Goal: Find specific page/section: Find specific page/section

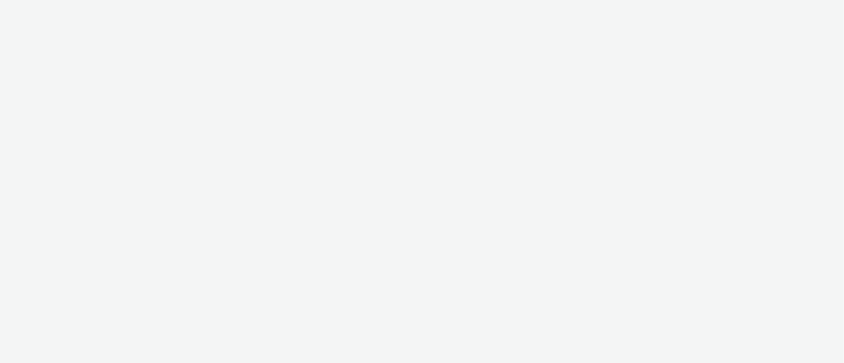
select select "11a7df10-284f-415c-b52a-427acf4c31ae"
select select "23ac11bc-76f7-45aa-bb6e-913a84dd47ea"
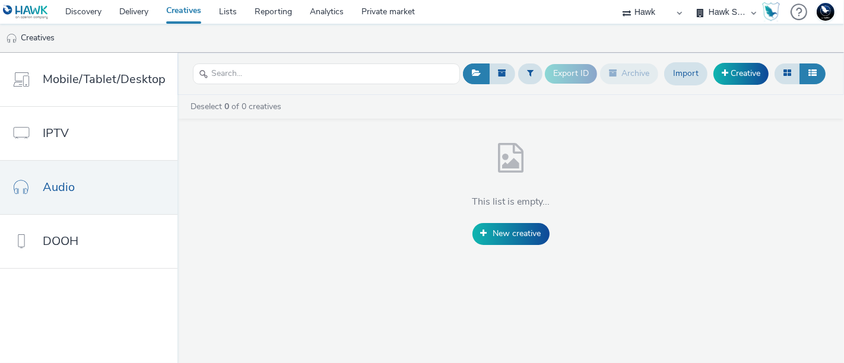
click at [211, 46] on ul "Creatives" at bounding box center [422, 38] width 844 height 28
click at [160, 4] on link "Creatives" at bounding box center [183, 12] width 53 height 24
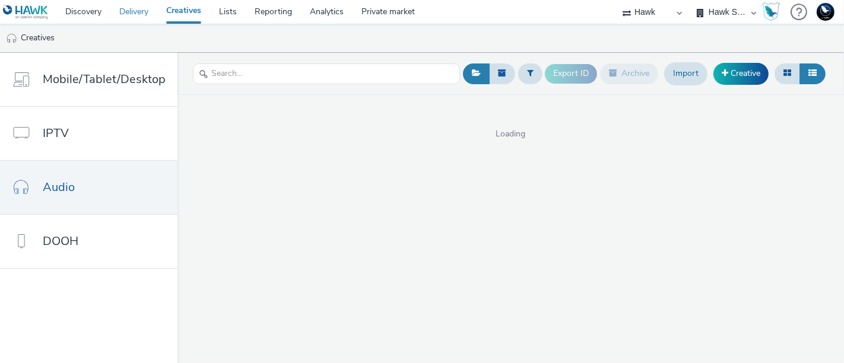
click at [137, 10] on link "Delivery" at bounding box center [133, 12] width 47 height 24
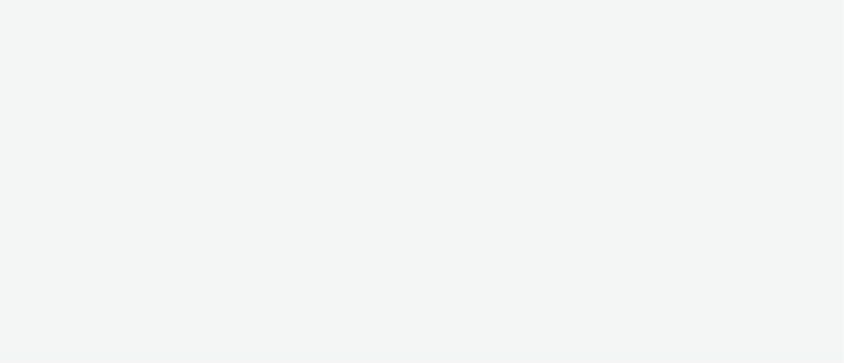
select select "11a7df10-284f-415c-b52a-427acf4c31ae"
select select "23ac11bc-76f7-45aa-bb6e-913a84dd47ea"
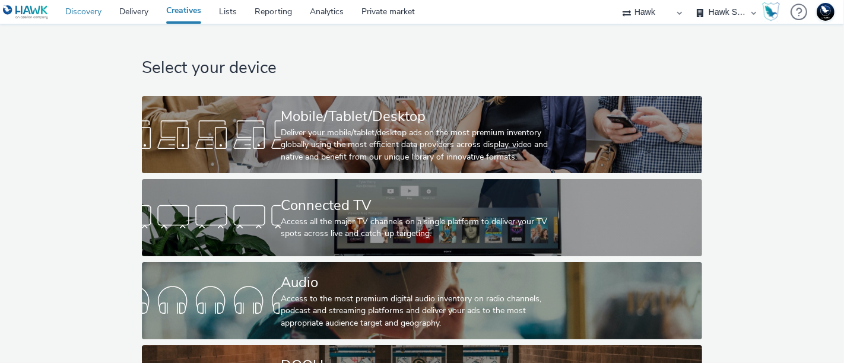
click at [88, 6] on link "Discovery" at bounding box center [83, 12] width 54 height 24
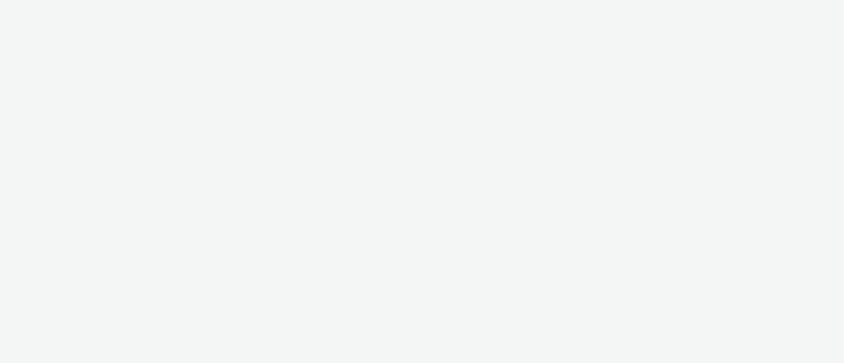
select select "11a7df10-284f-415c-b52a-427acf4c31ae"
select select "23ac11bc-76f7-45aa-bb6e-913a84dd47ea"
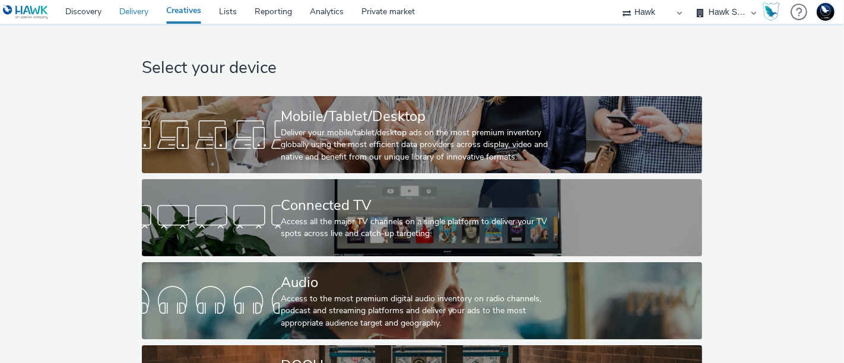
click at [133, 14] on link "Delivery" at bounding box center [133, 12] width 47 height 24
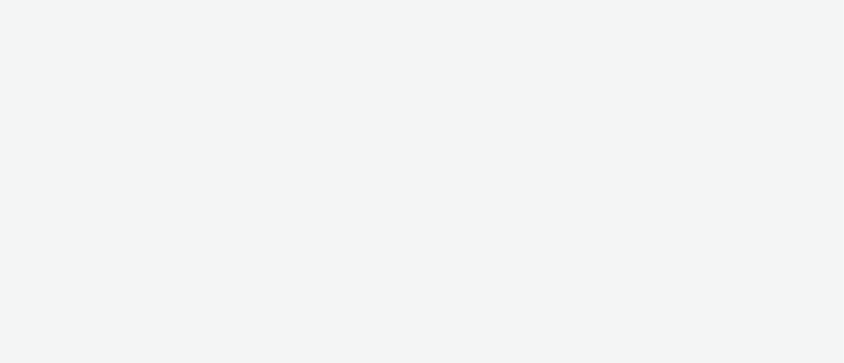
select select "7081262b-8ef4-4dc2-a608-315fabfc17c8"
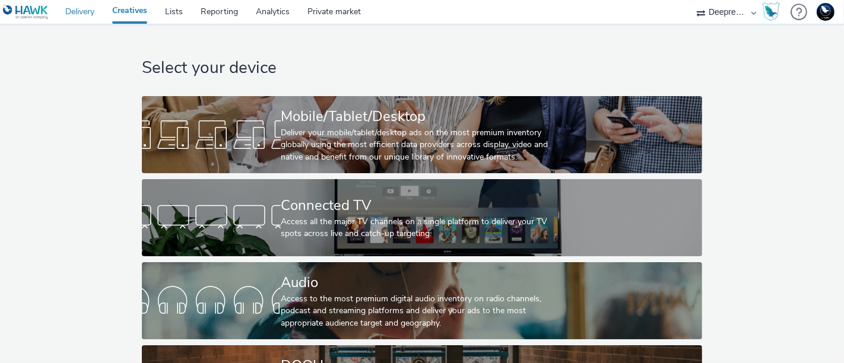
click at [80, 14] on link "Delivery" at bounding box center [79, 12] width 47 height 24
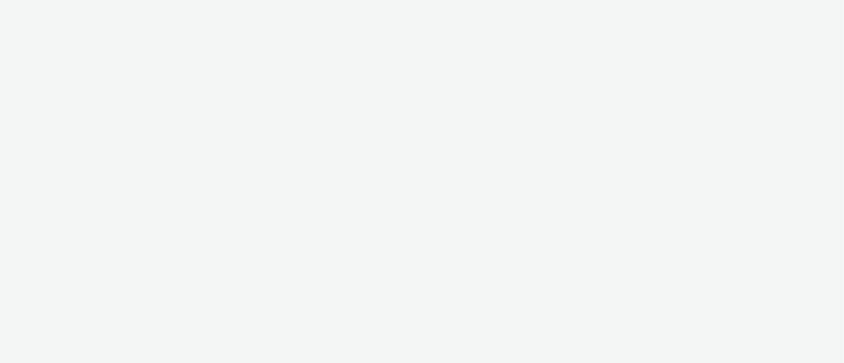
select select "7081262b-8ef4-4dc2-a608-315fabfc17c8"
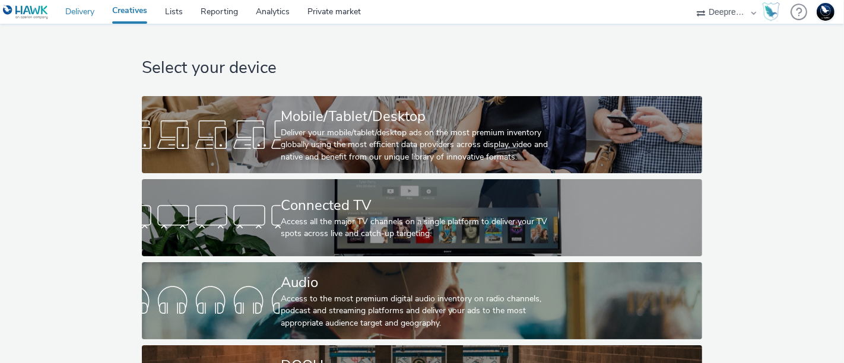
click at [76, 11] on link "Delivery" at bounding box center [79, 12] width 47 height 24
